Goal: Task Accomplishment & Management: Use online tool/utility

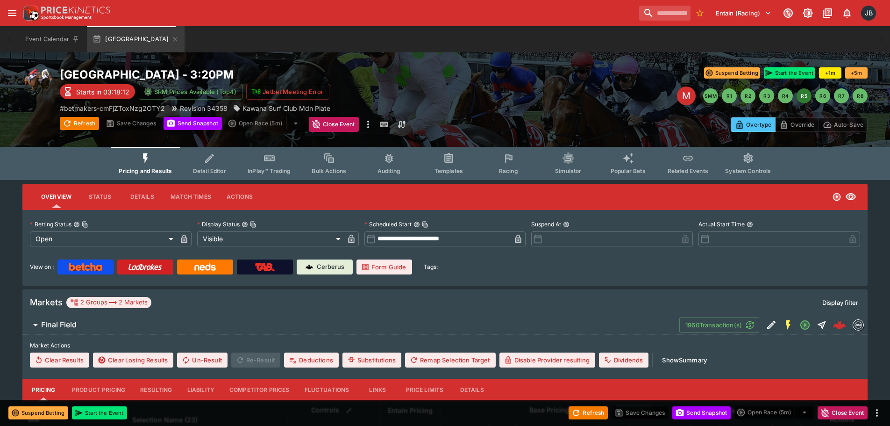
click at [519, 167] on button "Racing" at bounding box center [509, 163] width 60 height 33
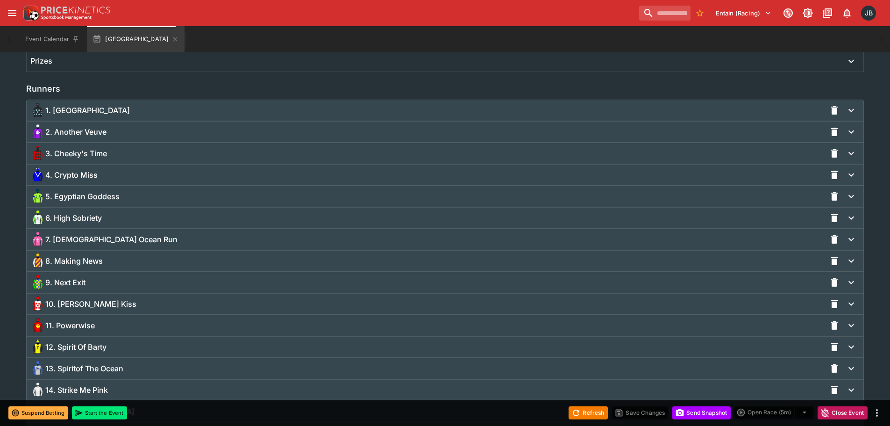
scroll to position [702, 0]
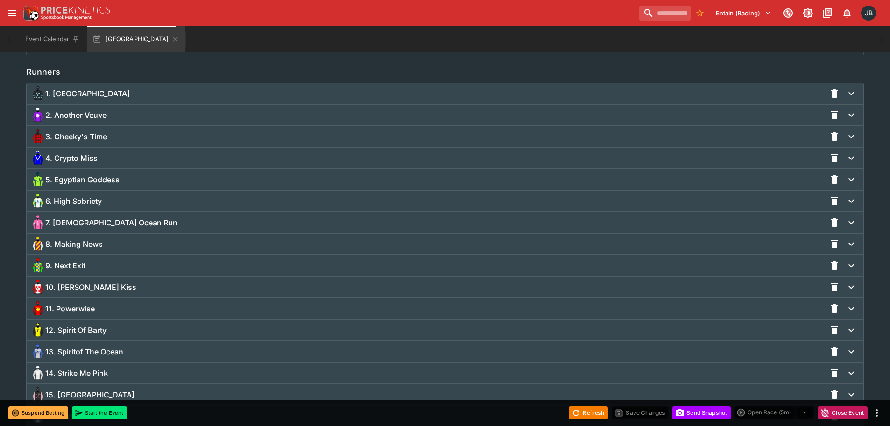
drag, startPoint x: 60, startPoint y: 178, endPoint x: 66, endPoint y: 191, distance: 14.0
click at [60, 178] on span "5. Egyptian Goddess" at bounding box center [82, 180] width 74 height 10
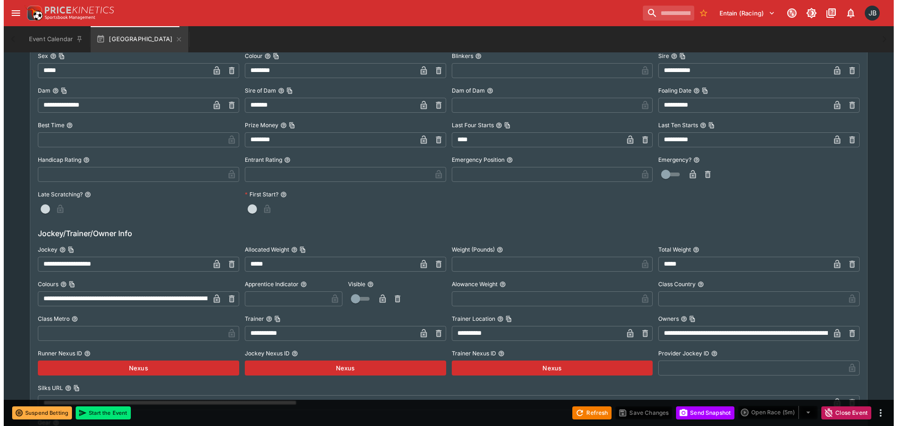
scroll to position [936, 0]
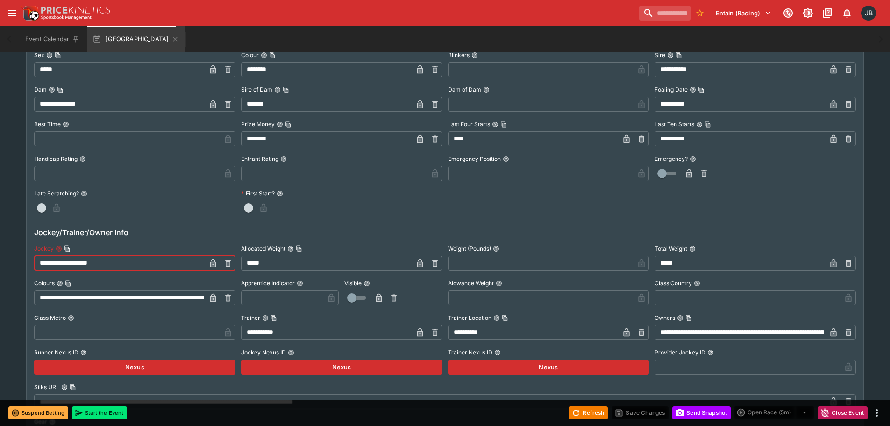
drag, startPoint x: 103, startPoint y: 264, endPoint x: 24, endPoint y: 252, distance: 79.3
click at [24, 252] on div "**********" at bounding box center [445, 237] width 846 height 1984
type input "**********"
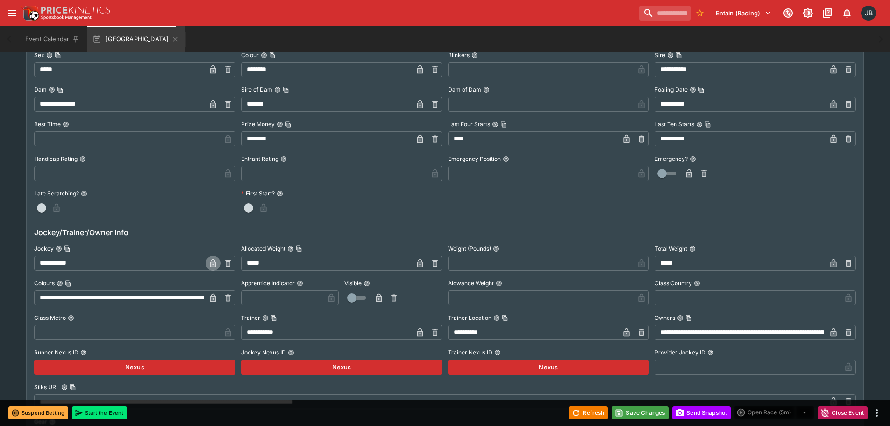
click at [210, 264] on icon "button" at bounding box center [213, 263] width 6 height 8
click at [631, 410] on button "Save Changes" at bounding box center [640, 412] width 57 height 13
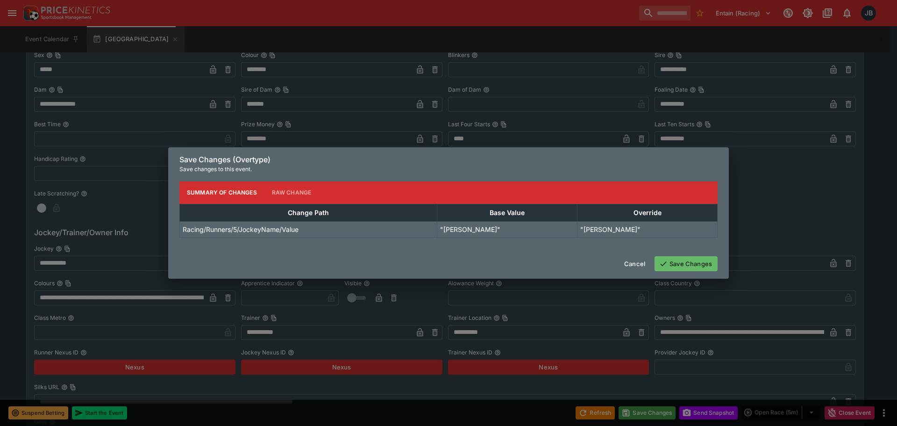
click at [667, 263] on icon "button" at bounding box center [663, 263] width 8 height 8
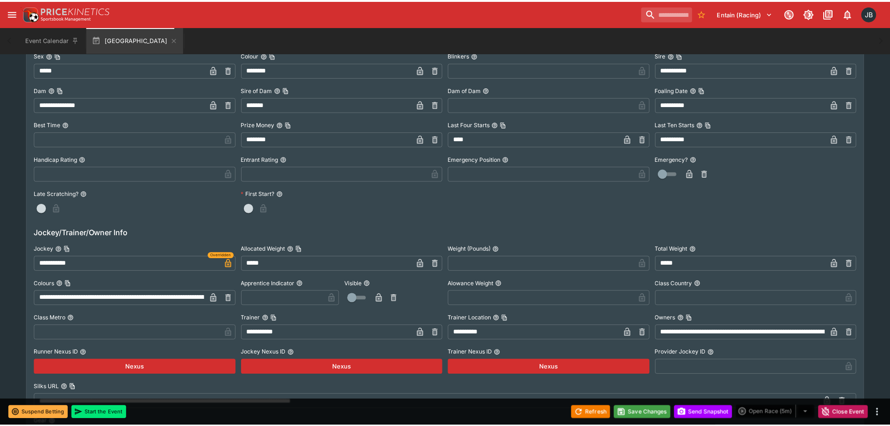
scroll to position [0, 0]
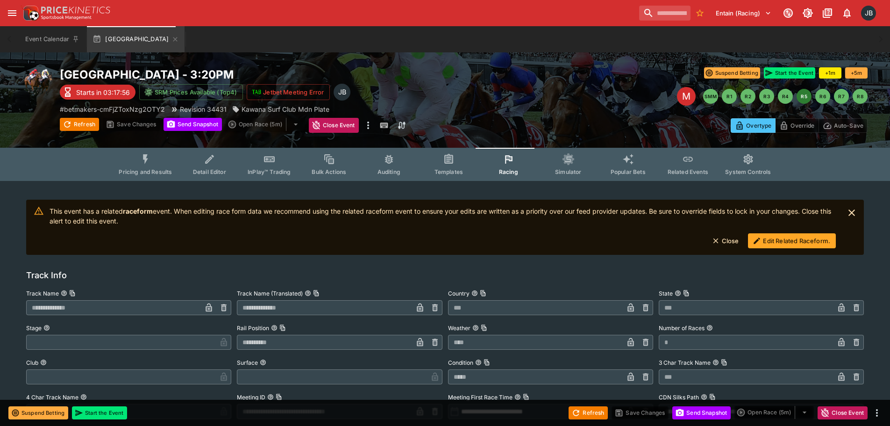
click at [775, 244] on button "Edit Related Raceform." at bounding box center [792, 240] width 88 height 15
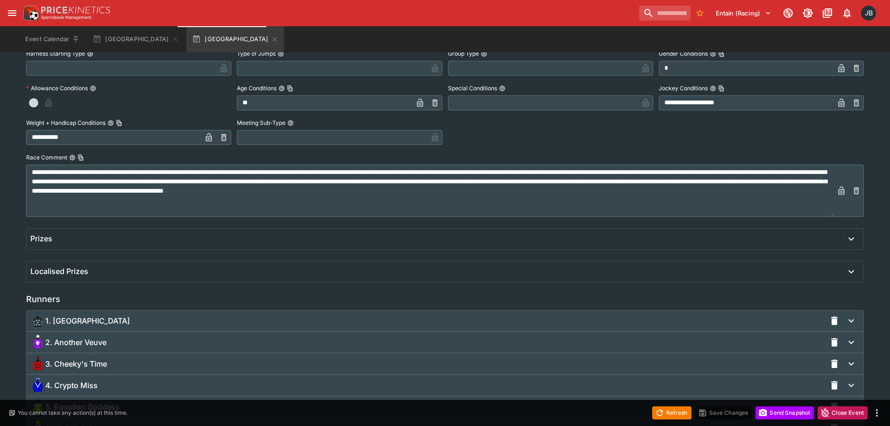
scroll to position [701, 0]
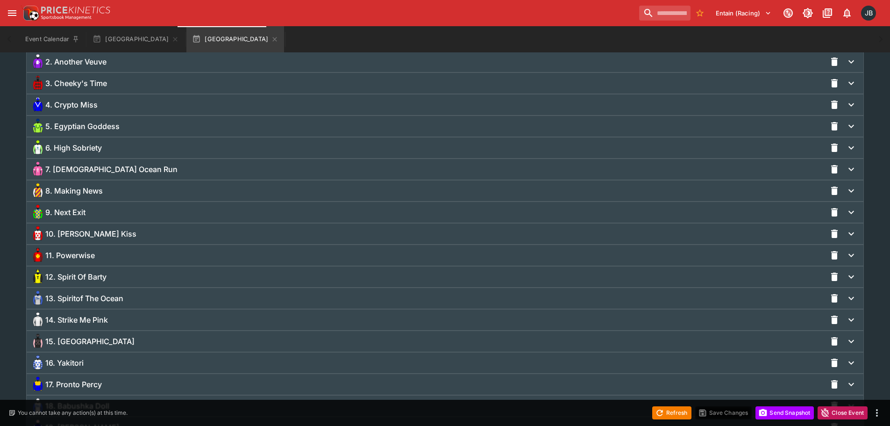
click at [78, 127] on span "5. Egyptian Goddess" at bounding box center [82, 127] width 74 height 10
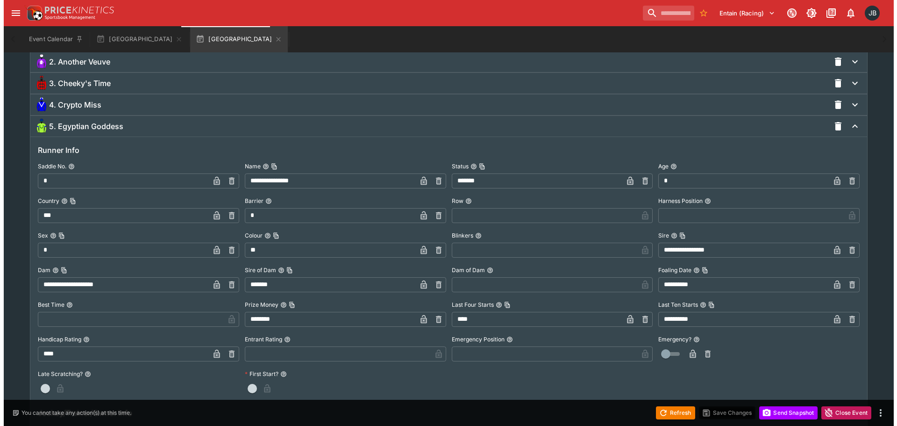
scroll to position [937, 0]
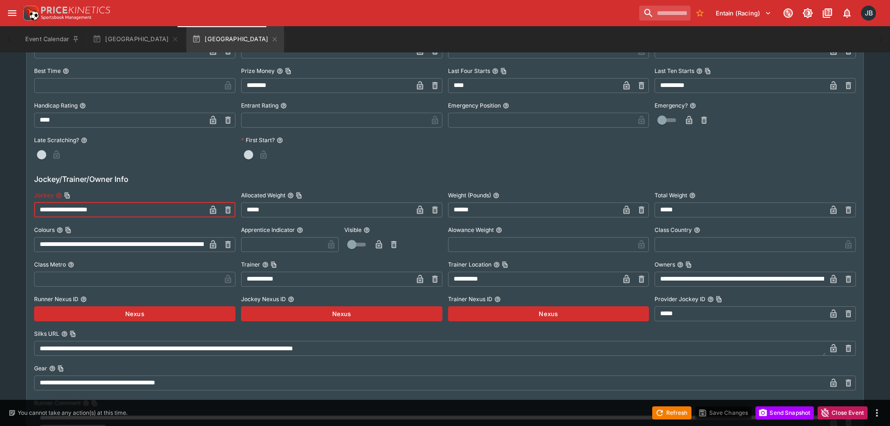
drag, startPoint x: 131, startPoint y: 207, endPoint x: 14, endPoint y: 211, distance: 117.4
click at [14, 211] on div "**********" at bounding box center [445, 214] width 890 height 1941
type input "**********"
click at [215, 212] on icon "button" at bounding box center [213, 211] width 5 height 4
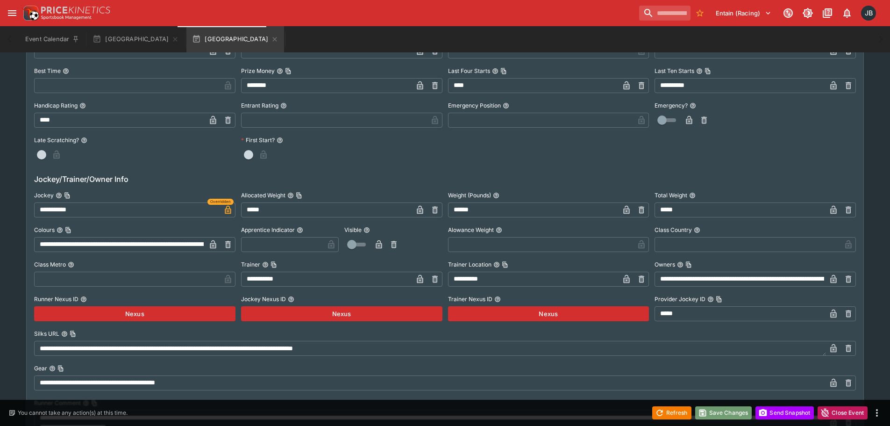
click at [708, 408] on button "Save Changes" at bounding box center [723, 412] width 57 height 13
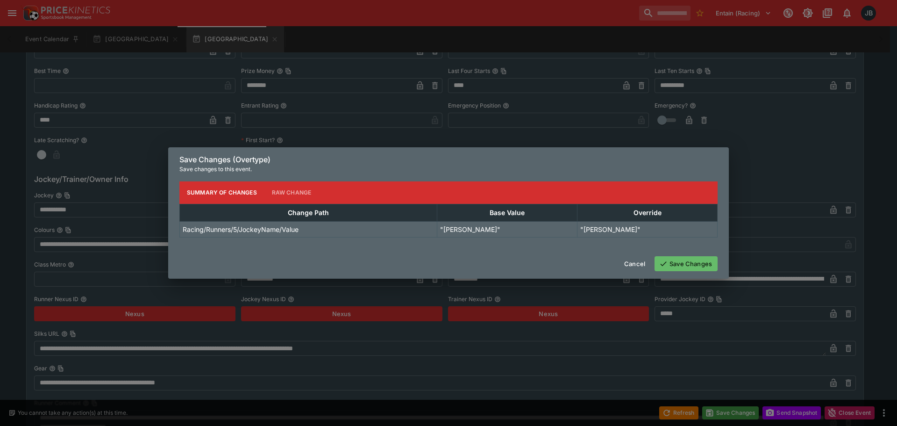
click at [684, 264] on button "Save Changes" at bounding box center [686, 263] width 63 height 15
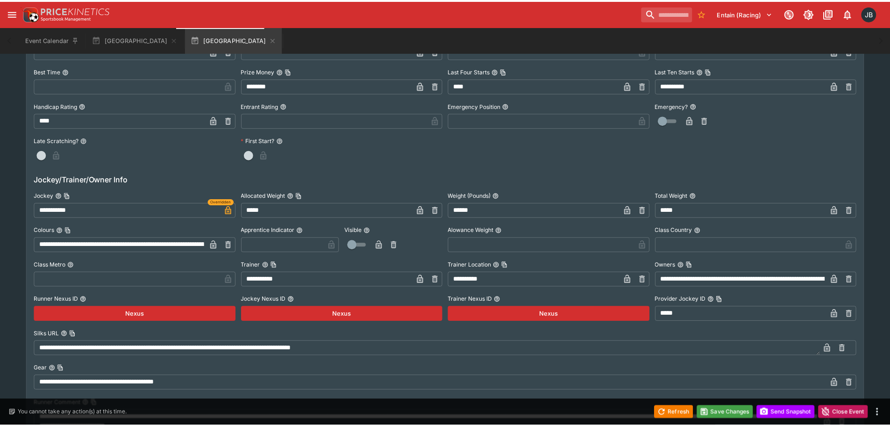
scroll to position [0, 0]
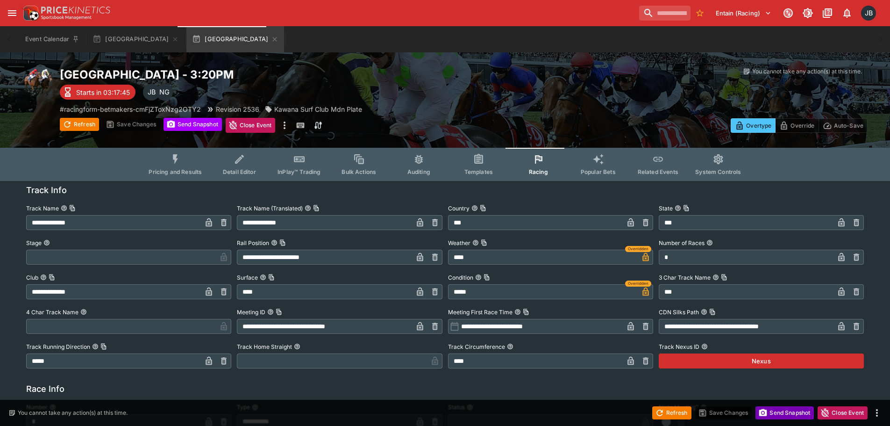
click at [783, 413] on button "Send Snapshot" at bounding box center [785, 412] width 58 height 13
click at [271, 39] on icon "button" at bounding box center [274, 39] width 7 height 7
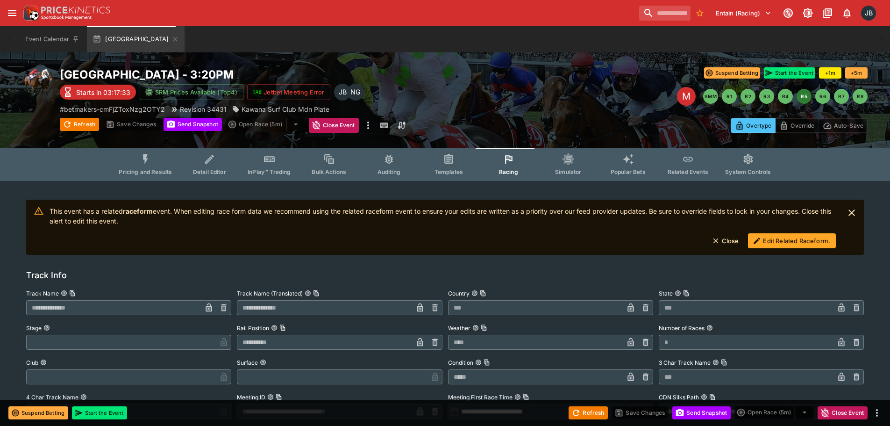
click at [147, 169] on span "Pricing and Results" at bounding box center [145, 171] width 53 height 7
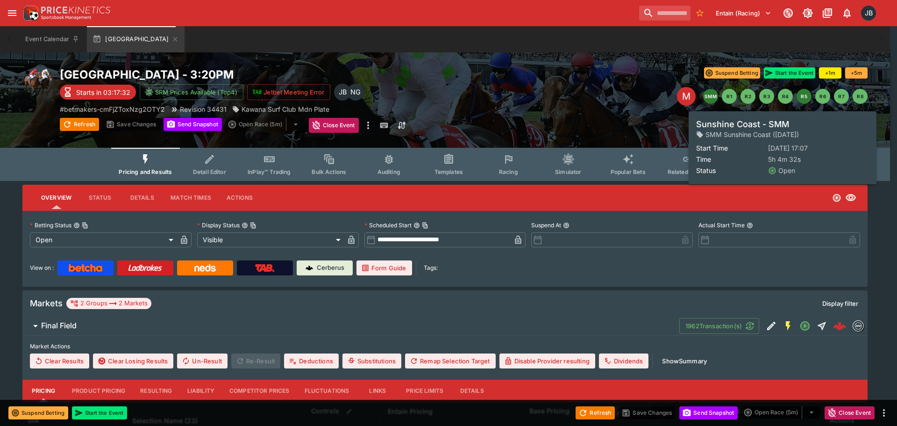
click at [709, 98] on button "SMM" at bounding box center [710, 96] width 15 height 15
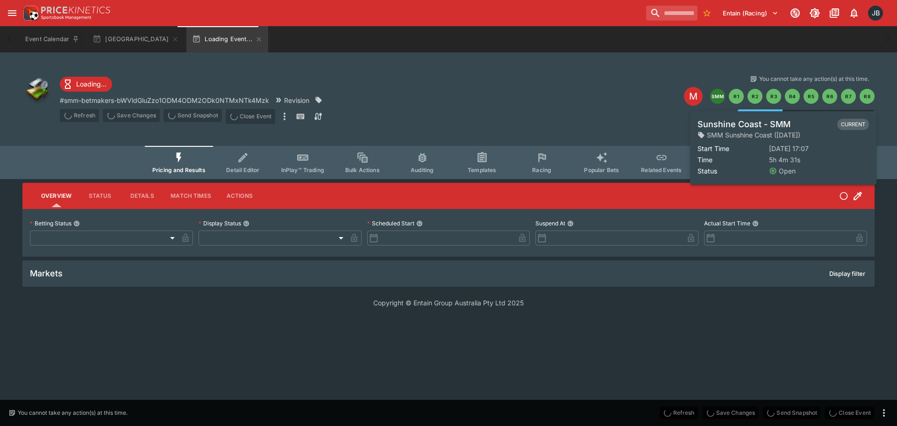
type input "**********"
type input "*******"
type input "**********"
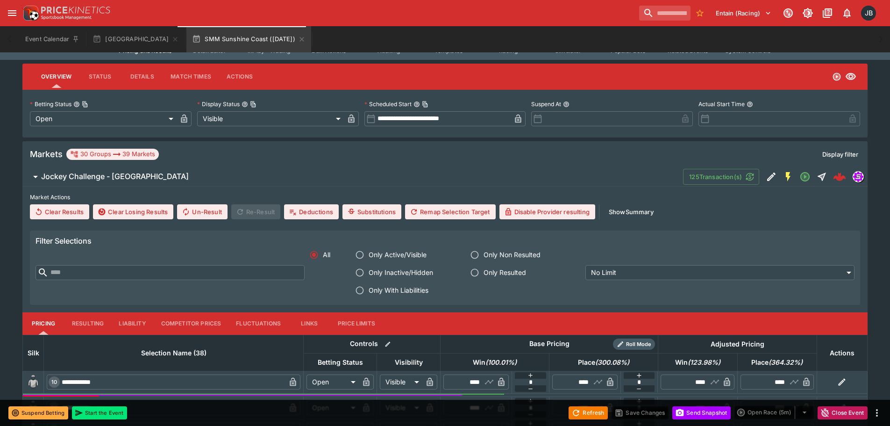
scroll to position [374, 0]
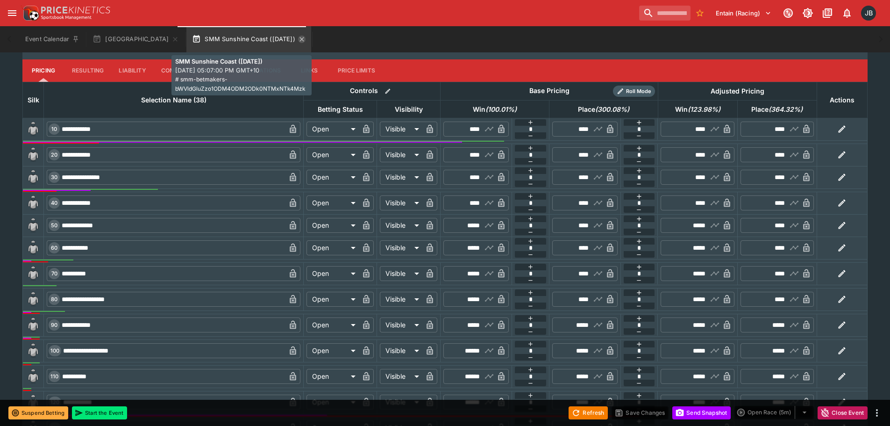
click at [300, 38] on icon "button" at bounding box center [302, 39] width 4 height 4
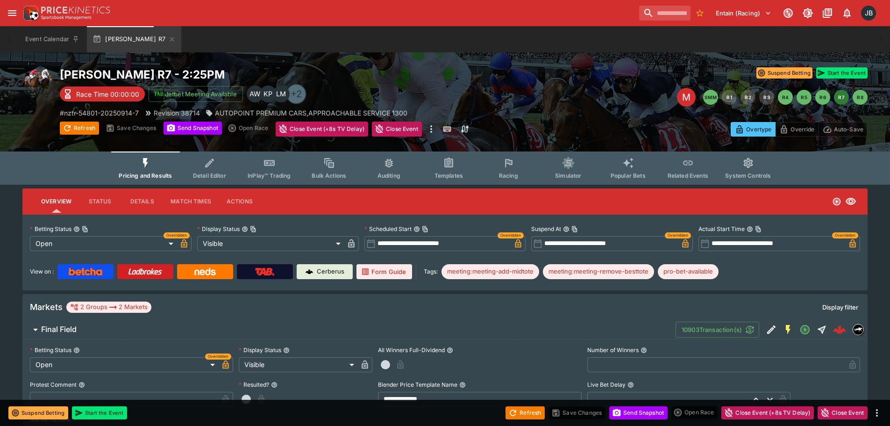
click at [216, 167] on icon "Event type filters" at bounding box center [210, 163] width 12 height 12
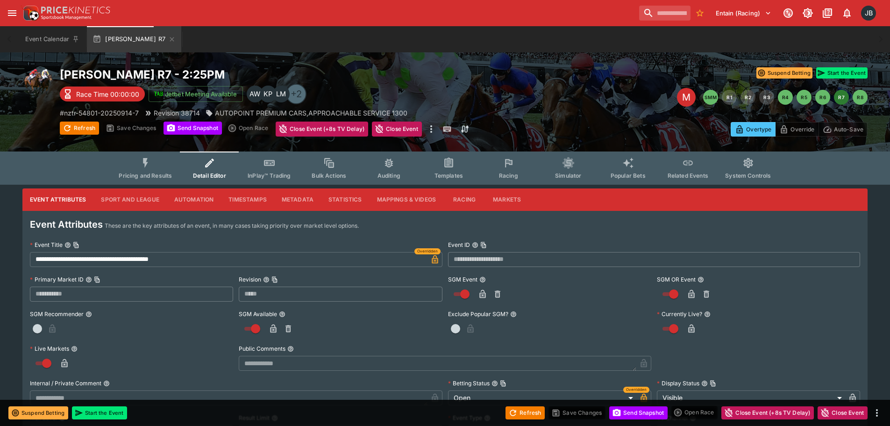
click at [157, 167] on button "Pricing and Results" at bounding box center [145, 167] width 68 height 33
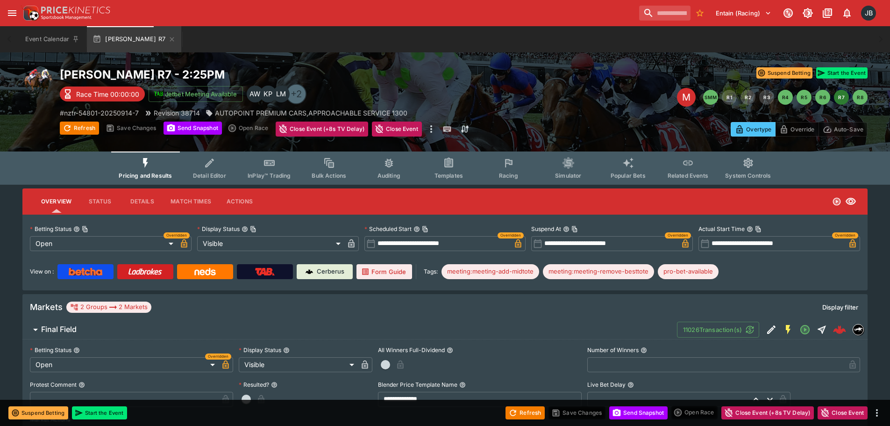
drag, startPoint x: 215, startPoint y: 167, endPoint x: 229, endPoint y: 177, distance: 16.7
click at [215, 167] on icon "Event type filters" at bounding box center [210, 163] width 12 height 12
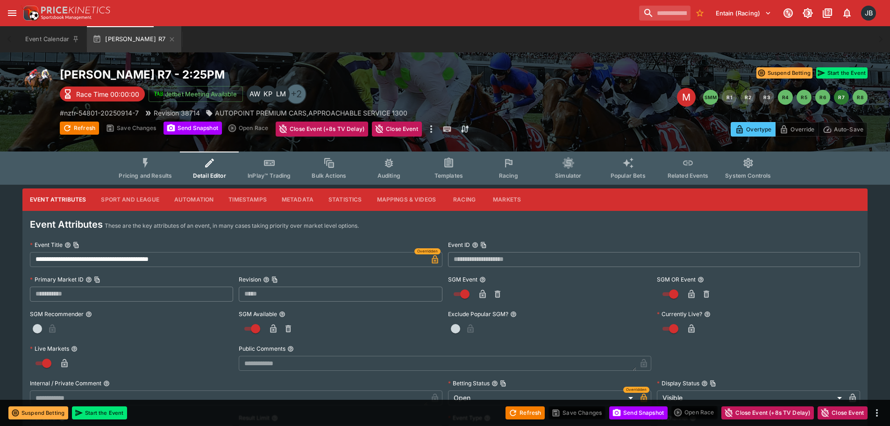
click at [506, 196] on button "Markets" at bounding box center [507, 199] width 43 height 22
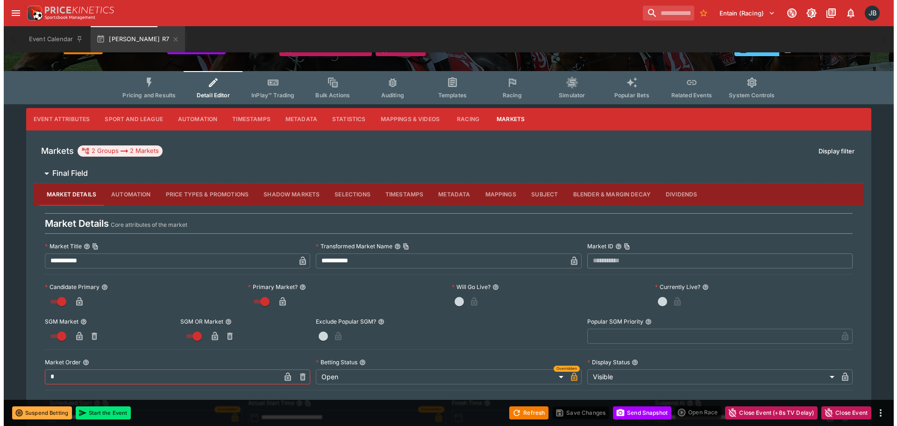
scroll to position [7, 0]
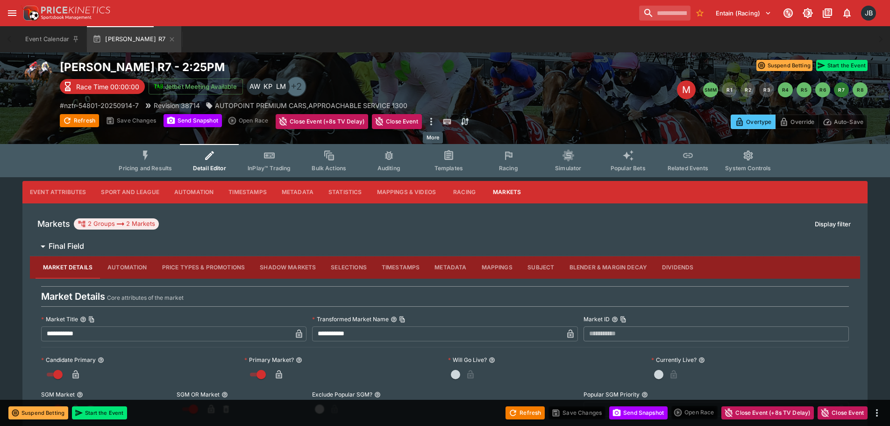
click at [431, 120] on icon "more" at bounding box center [431, 121] width 11 height 11
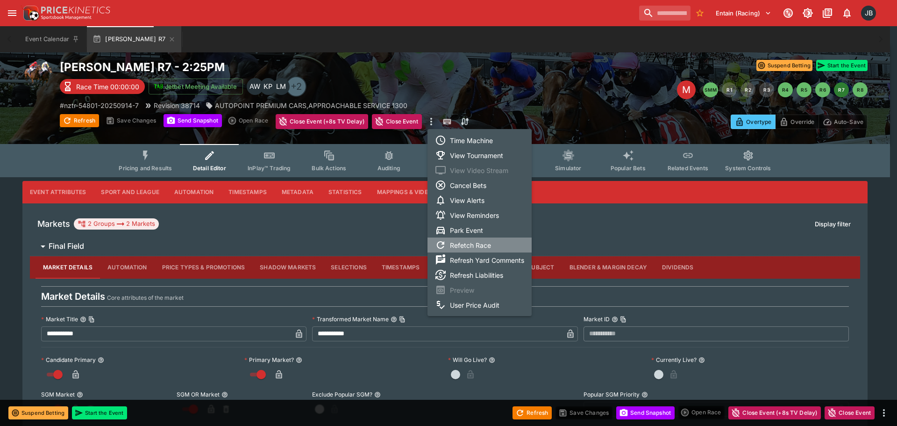
click at [473, 243] on li "Refetch Race" at bounding box center [480, 244] width 104 height 15
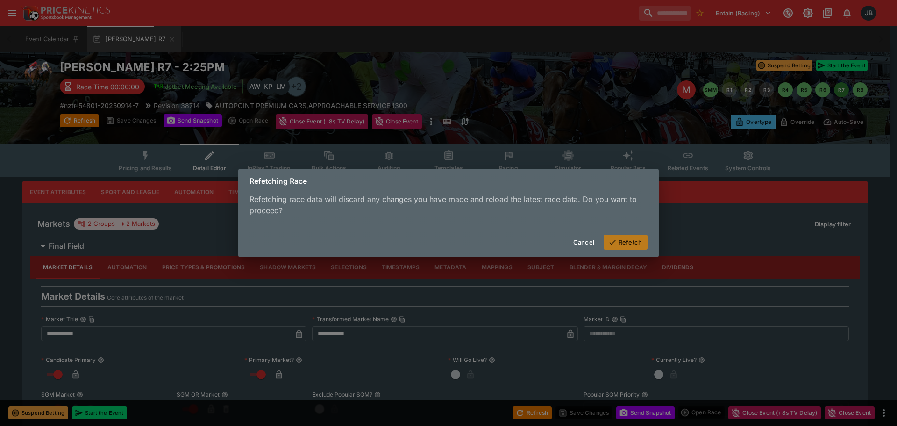
click at [616, 241] on icon "button" at bounding box center [612, 242] width 6 height 5
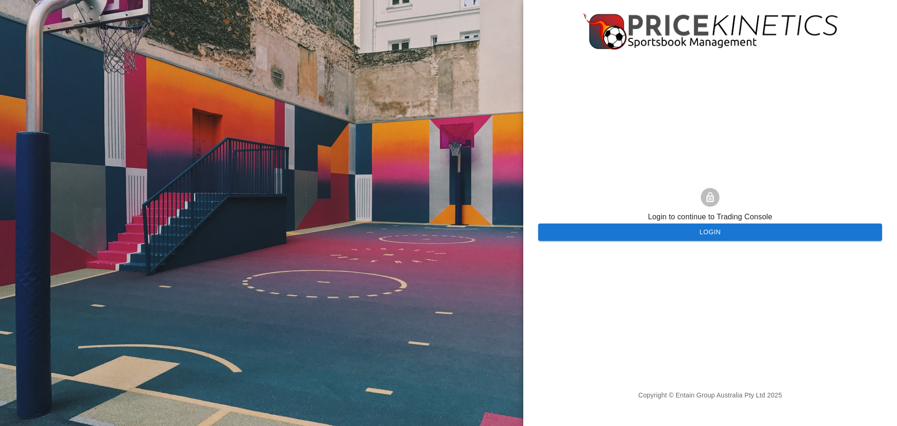
scroll to position [0, 0]
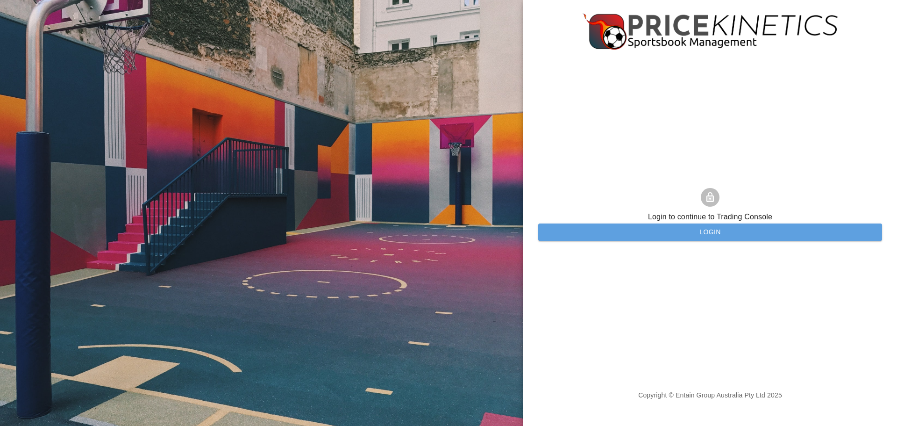
click at [631, 231] on button "Login" at bounding box center [710, 231] width 344 height 17
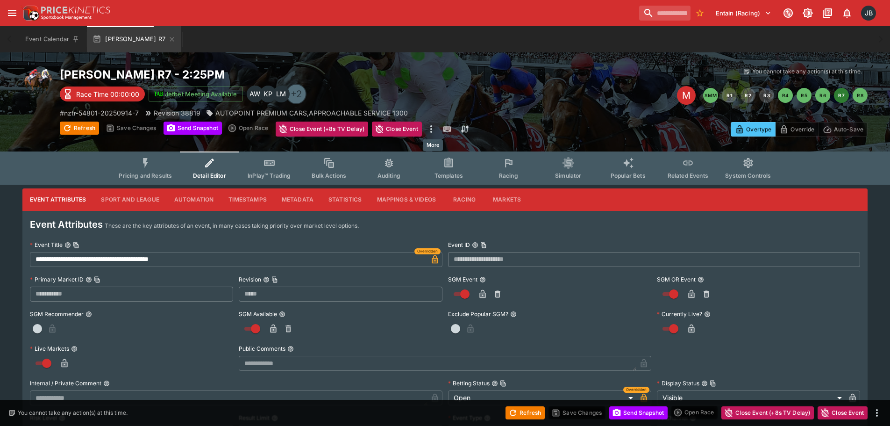
click at [432, 129] on icon "more" at bounding box center [431, 128] width 11 height 11
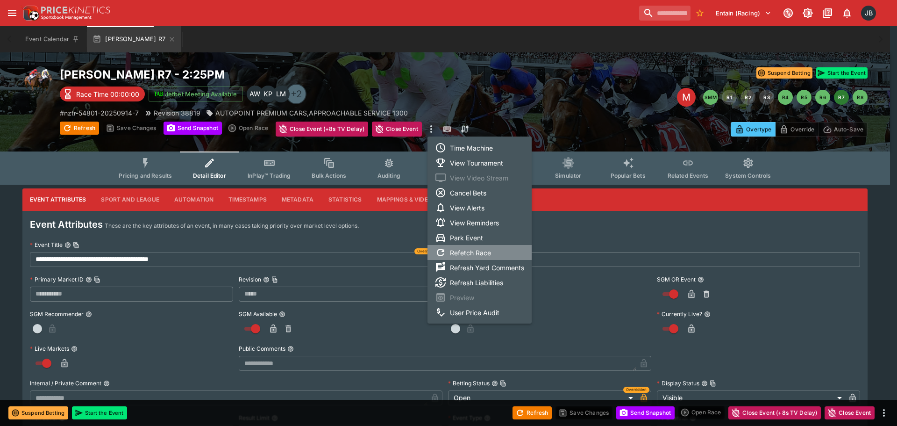
click at [471, 252] on li "Refetch Race" at bounding box center [480, 252] width 104 height 15
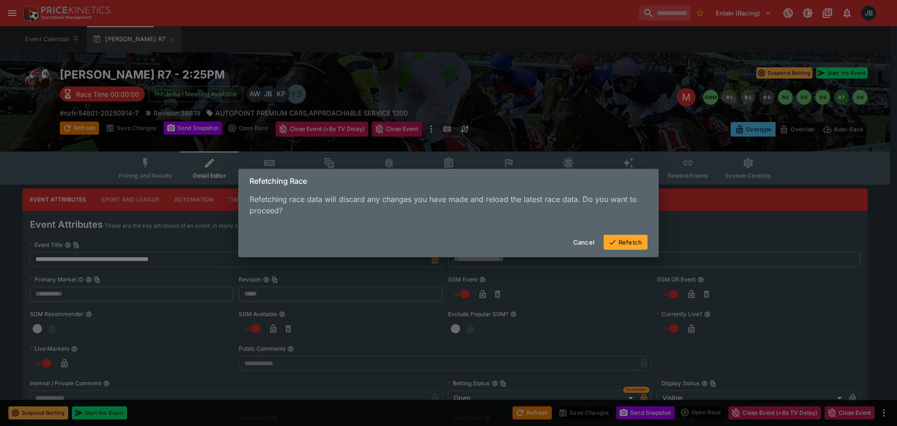
click at [624, 244] on button "Refetch" at bounding box center [626, 242] width 44 height 15
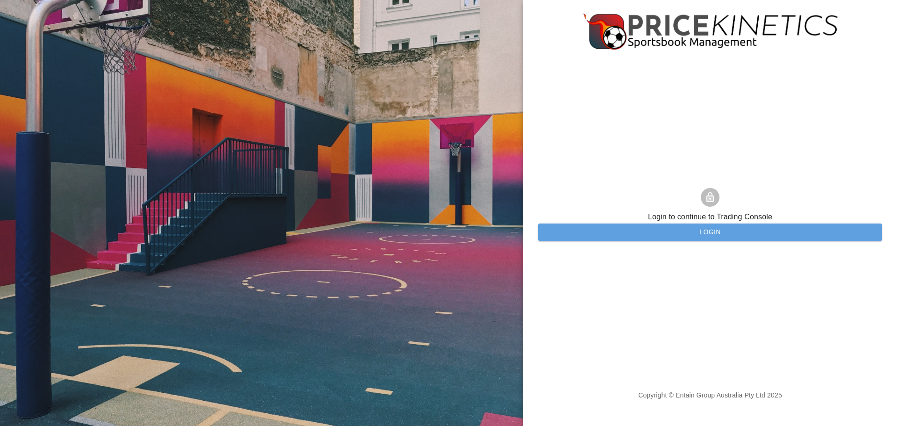
click at [638, 233] on button "Login" at bounding box center [710, 231] width 344 height 17
